Goal: Transaction & Acquisition: Purchase product/service

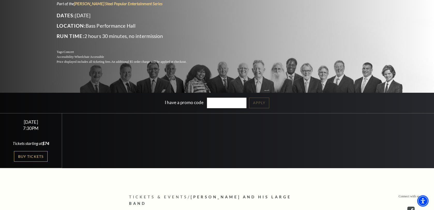
scroll to position [71, 0]
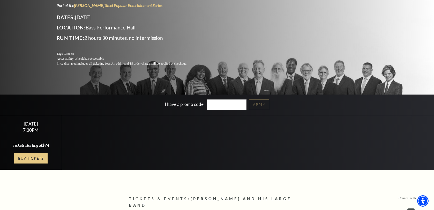
click at [31, 163] on link "Buy Tickets" at bounding box center [31, 158] width 34 height 11
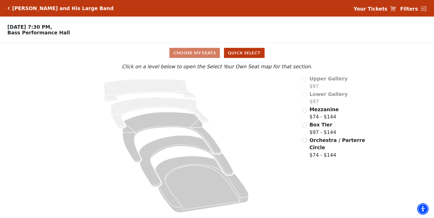
click at [316, 144] on span "Orchestra / Parterre Circle" at bounding box center [338, 143] width 56 height 13
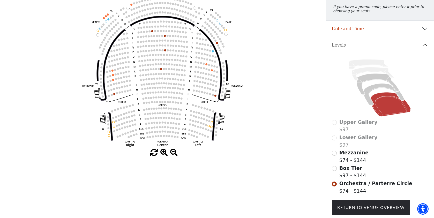
scroll to position [73, 0]
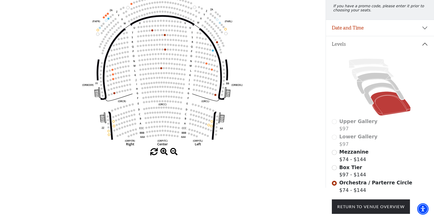
click at [335, 167] on input "Box Tier$97 - $144\a" at bounding box center [334, 167] width 5 height 5
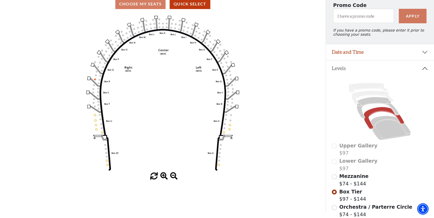
scroll to position [49, 0]
click at [386, 130] on icon at bounding box center [391, 128] width 40 height 24
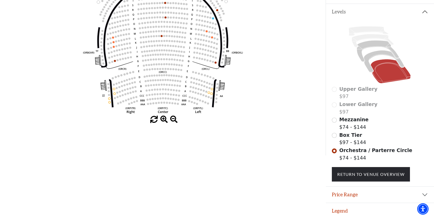
scroll to position [105, 0]
click at [335, 121] on input "Mezzanine$74 - $144\a" at bounding box center [334, 120] width 5 height 5
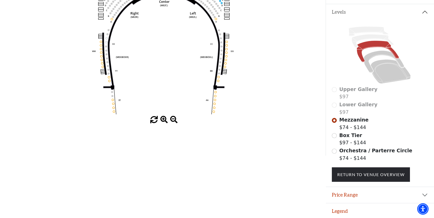
click at [344, 211] on button "Legend" at bounding box center [380, 211] width 108 height 16
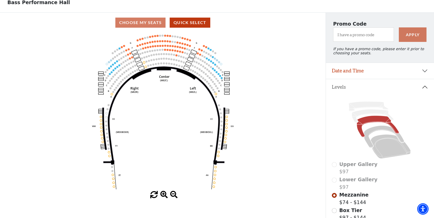
scroll to position [31, 0]
click at [388, 146] on icon at bounding box center [391, 146] width 40 height 24
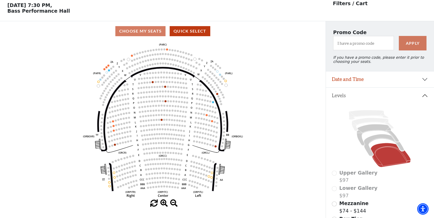
scroll to position [26, 0]
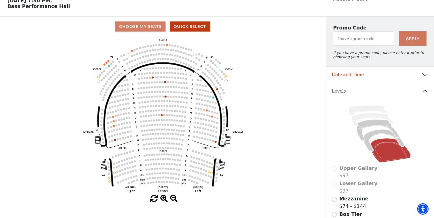
click at [352, 167] on span "Upper Gallery" at bounding box center [359, 168] width 38 height 6
click at [336, 168] on div "Upper Gallery $97" at bounding box center [380, 172] width 96 height 15
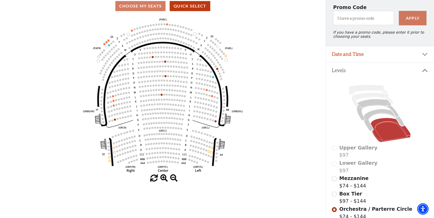
scroll to position [57, 0]
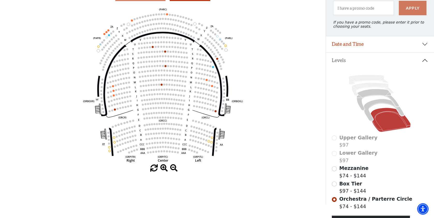
click at [348, 182] on span "Box Tier" at bounding box center [351, 184] width 23 height 6
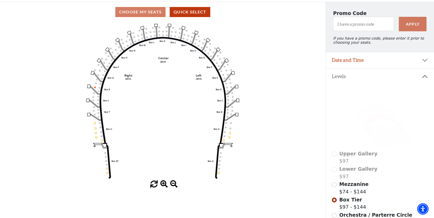
scroll to position [52, 0]
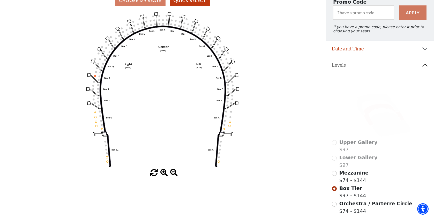
click at [347, 171] on span "Mezzanine" at bounding box center [354, 173] width 29 height 6
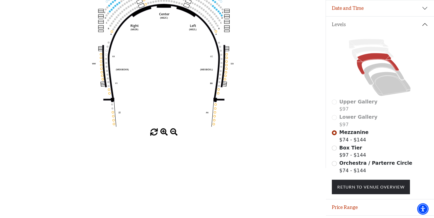
scroll to position [94, 0]
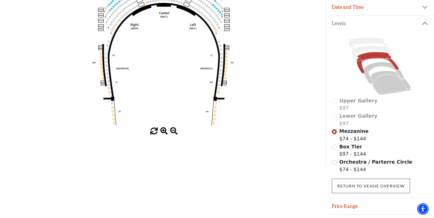
click at [351, 181] on link "Return To Venue Overview" at bounding box center [371, 186] width 78 height 14
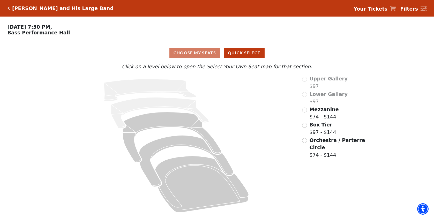
scroll to position [0, 0]
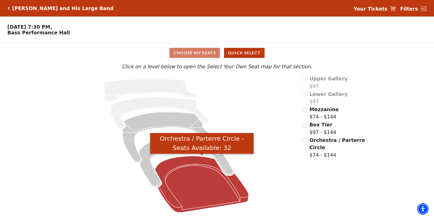
click at [202, 186] on icon "Orchestra / Parterre Circle - Seats Available: 32" at bounding box center [202, 184] width 94 height 57
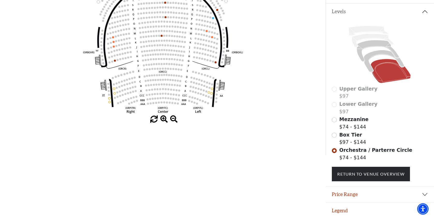
scroll to position [105, 0]
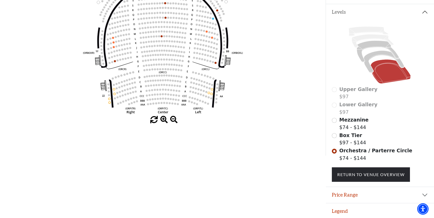
click at [342, 213] on button "Legend" at bounding box center [380, 211] width 108 height 16
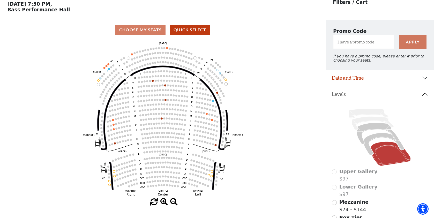
scroll to position [23, 0]
click at [366, 147] on icon at bounding box center [384, 144] width 40 height 22
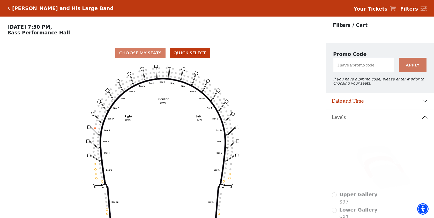
scroll to position [24, 0]
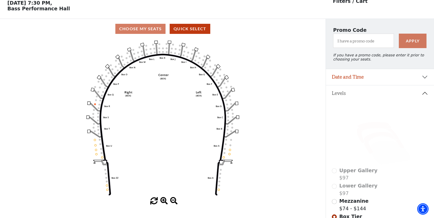
click at [363, 138] on icon at bounding box center [378, 132] width 42 height 21
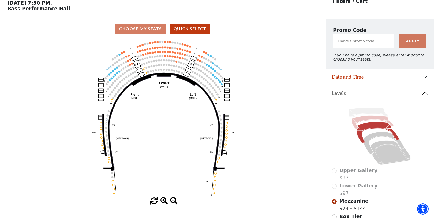
click at [355, 124] on icon at bounding box center [373, 122] width 42 height 13
